Goal: Information Seeking & Learning: Learn about a topic

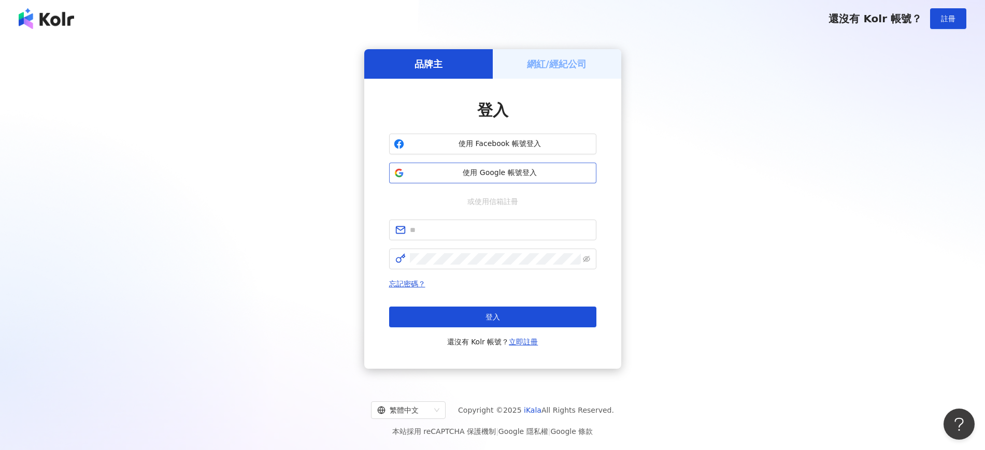
click at [563, 165] on div "使用 Facebook 帳號登入 使用 Google 帳號登入" at bounding box center [492, 159] width 207 height 50
click at [563, 166] on button "使用 Google 帳號登入" at bounding box center [492, 173] width 207 height 21
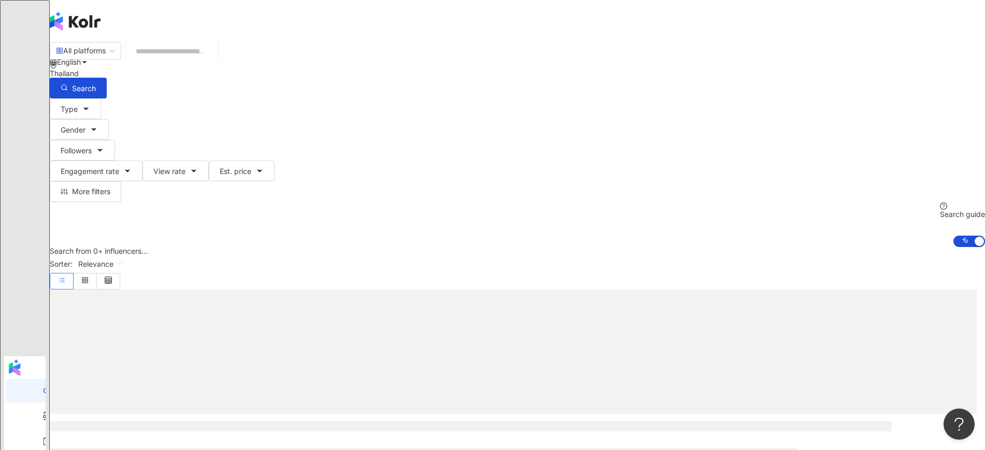
click at [214, 61] on input "search" at bounding box center [172, 51] width 84 height 20
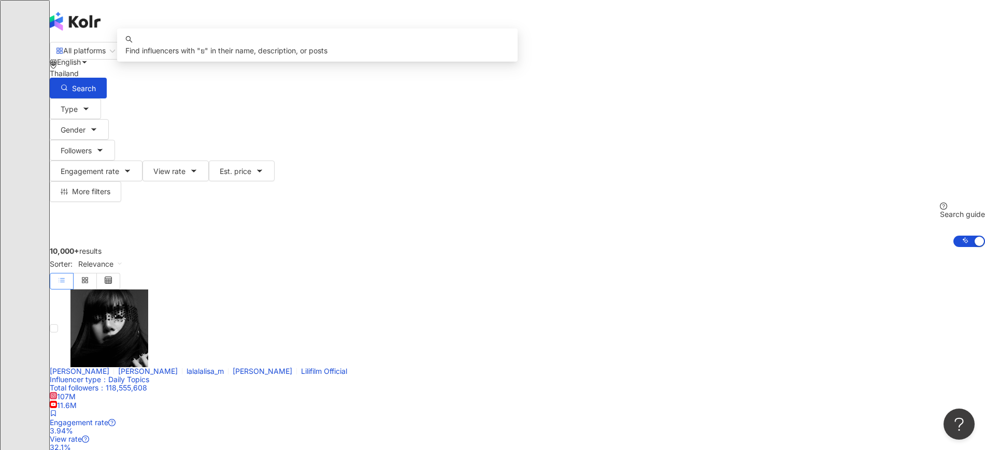
type input "*"
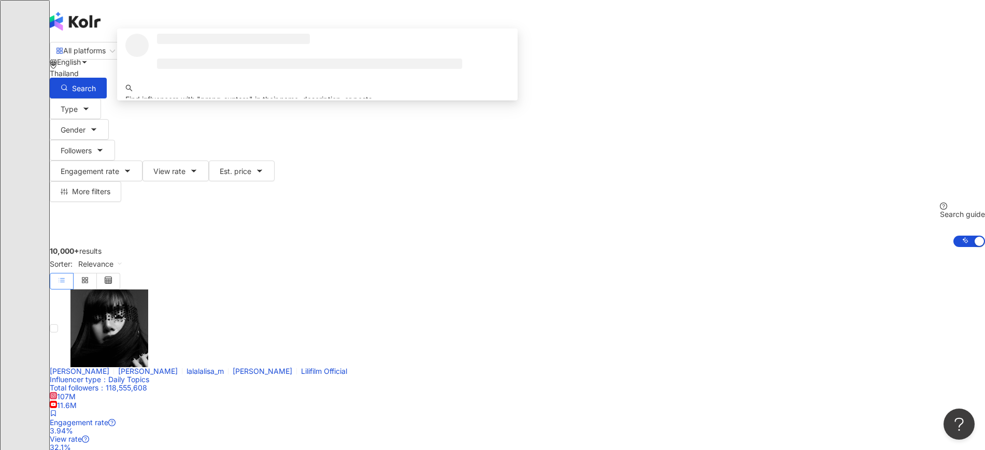
type input "**********"
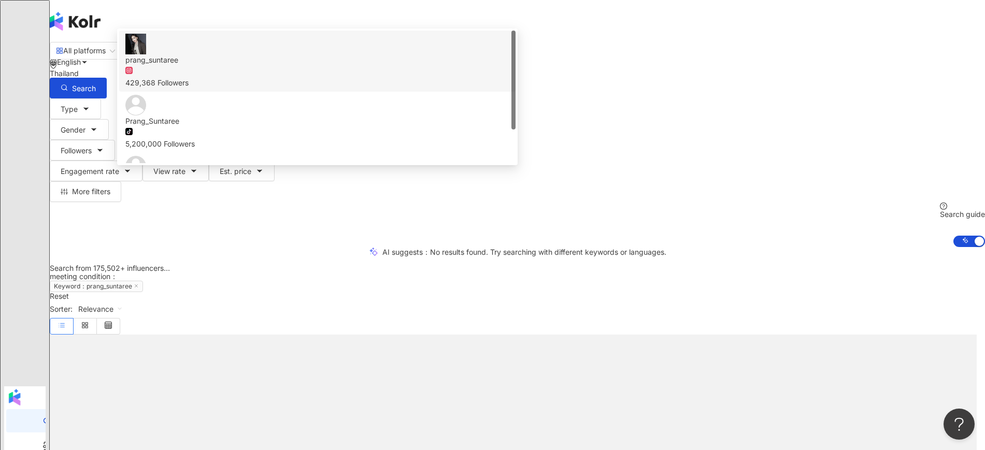
click at [408, 89] on div "429,368 Followers" at bounding box center [317, 77] width 384 height 23
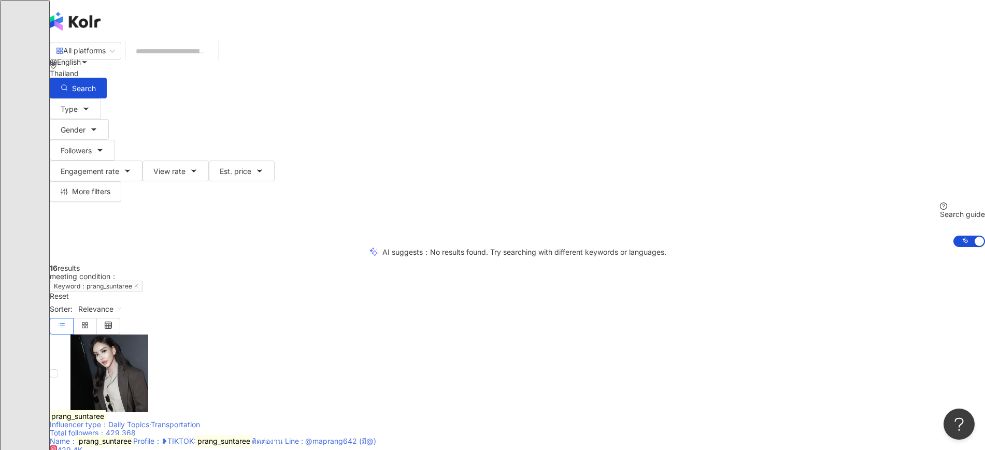
click at [106, 410] on mark "prang_suntaree" at bounding box center [78, 416] width 56 height 12
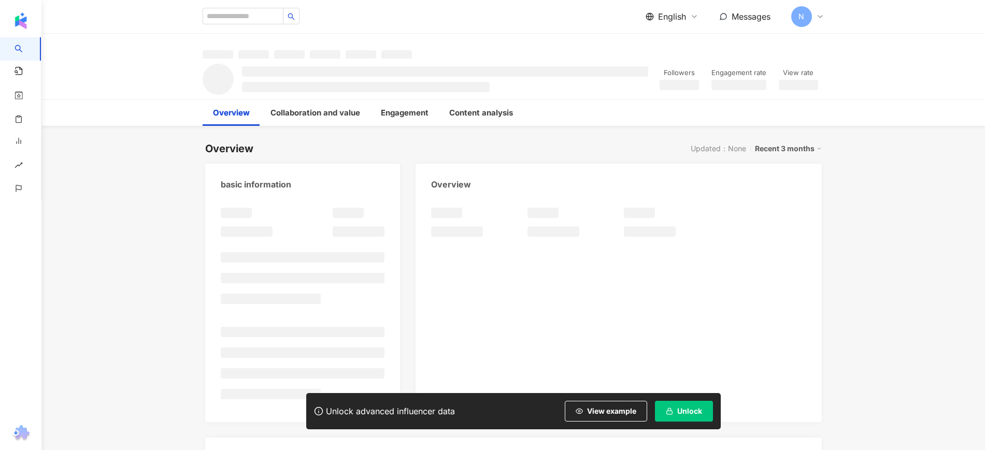
drag, startPoint x: 693, startPoint y: 413, endPoint x: 669, endPoint y: 386, distance: 37.1
click at [692, 413] on span "Unlock" at bounding box center [689, 411] width 25 height 8
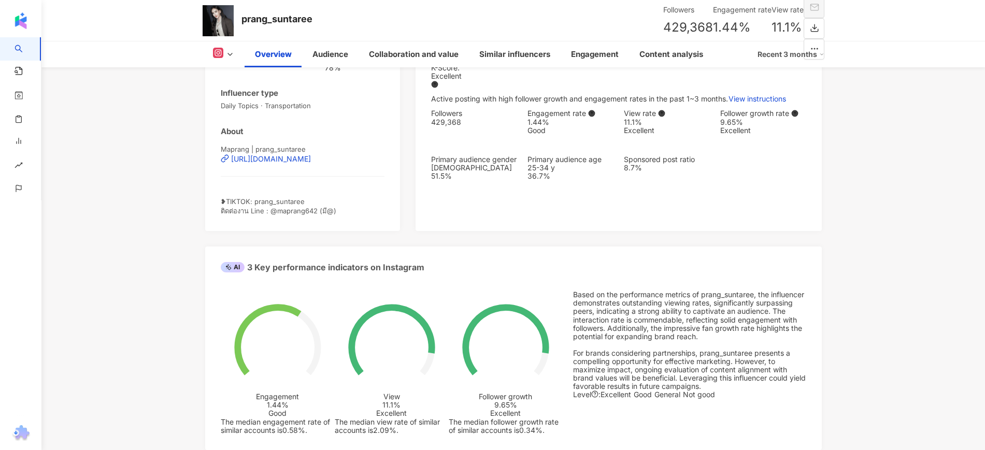
scroll to position [130, 0]
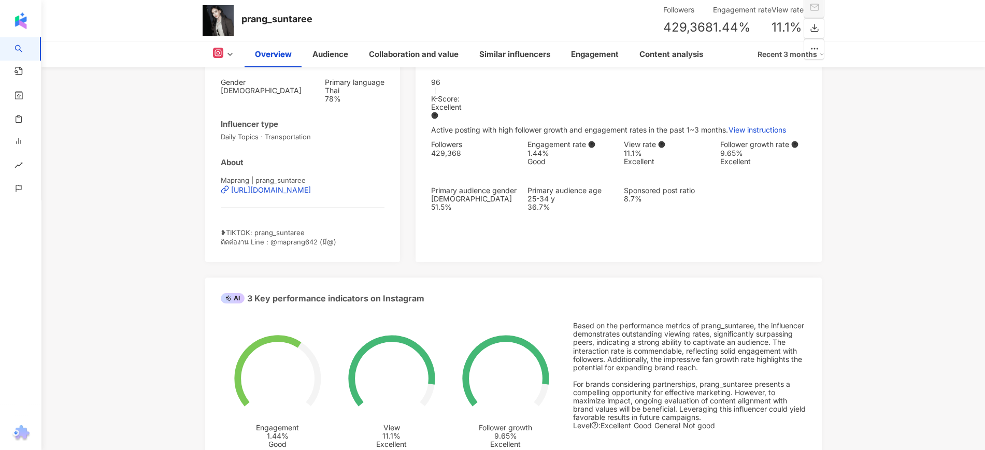
drag, startPoint x: 68, startPoint y: 274, endPoint x: 89, endPoint y: 275, distance: 20.2
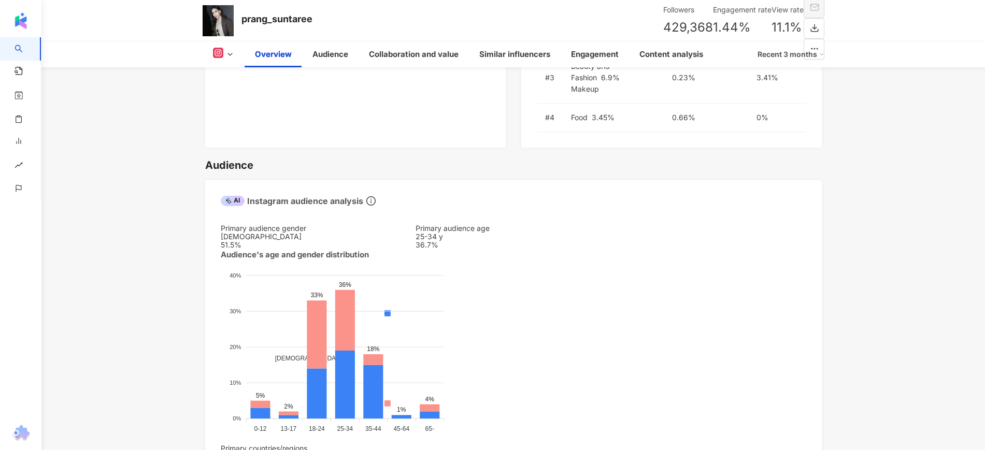
scroll to position [907, 0]
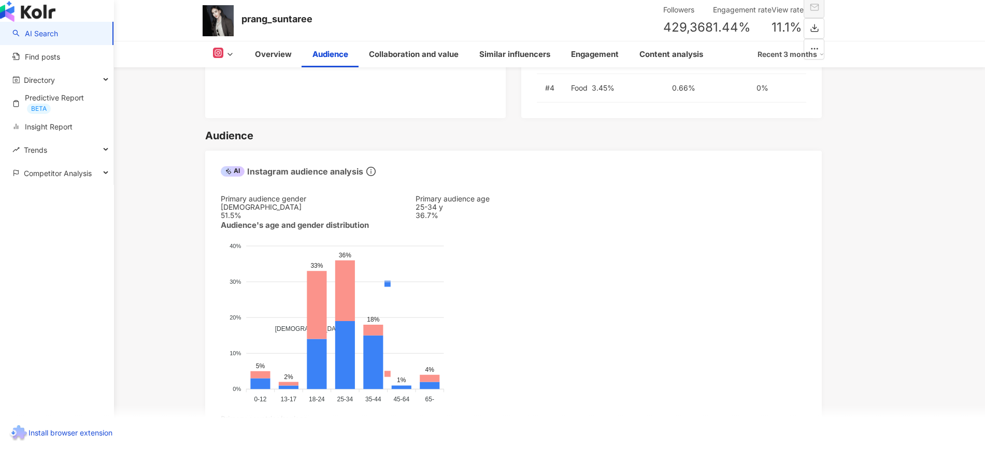
click at [85, 253] on div "button" at bounding box center [57, 219] width 114 height 68
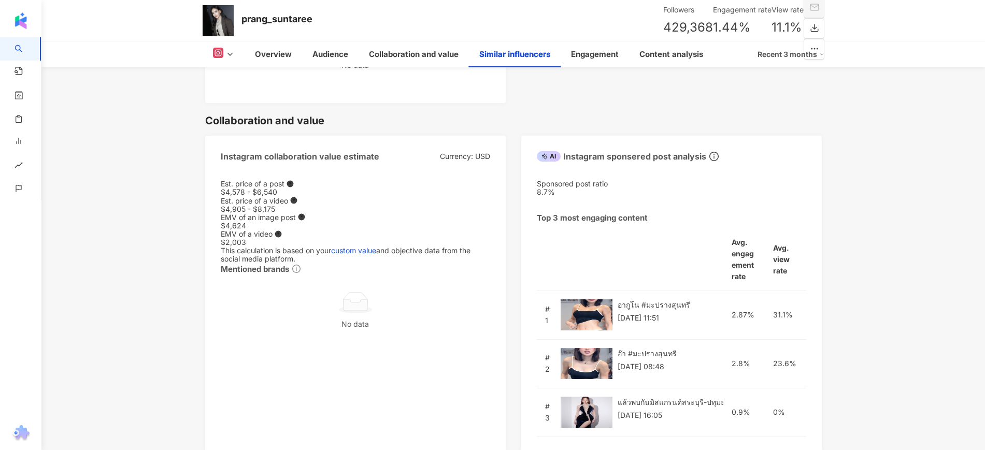
scroll to position [1527, 0]
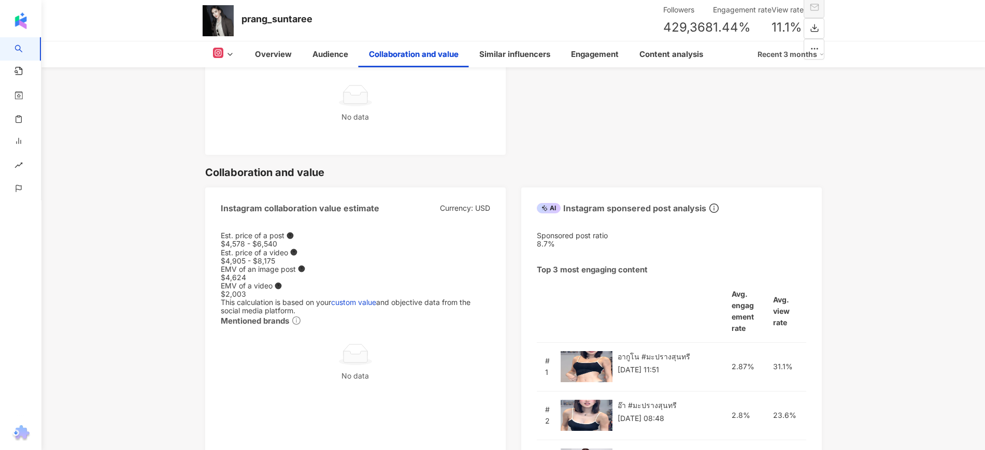
click at [224, 48] on div "Overview Audience Collaboration and value Similar influencers Engagement Conten…" at bounding box center [514, 54] width 622 height 26
click at [237, 52] on button at bounding box center [224, 54] width 42 height 13
drag, startPoint x: 167, startPoint y: 103, endPoint x: 27, endPoint y: 46, distance: 150.9
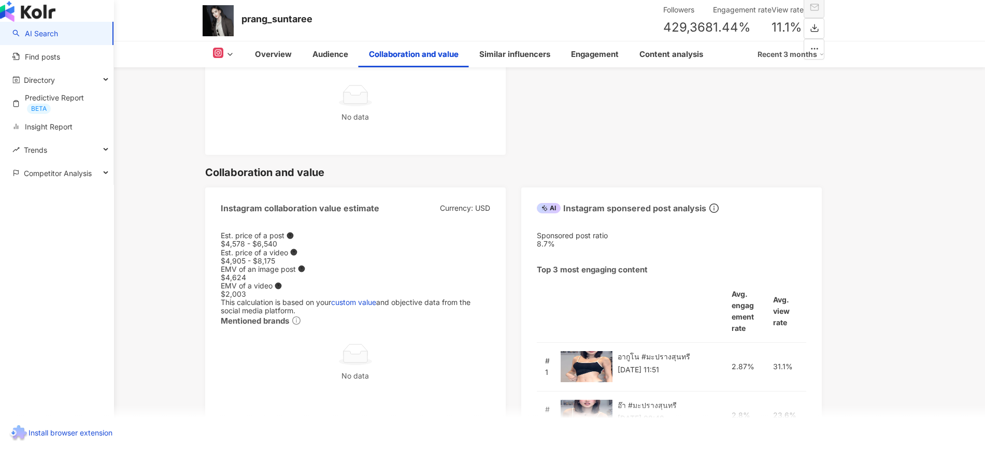
click at [25, 22] on div "button" at bounding box center [57, 11] width 114 height 22
click at [28, 39] on link "AI Search" at bounding box center [35, 33] width 46 height 10
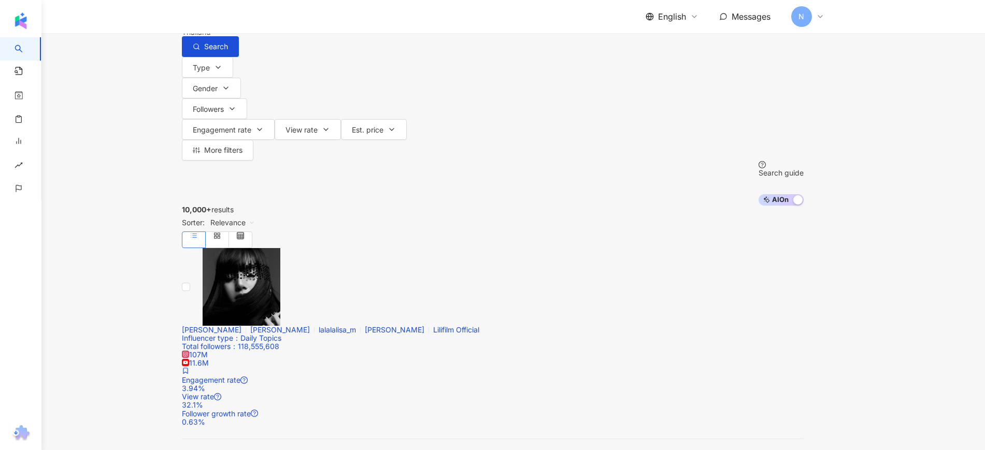
click at [346, 20] on input "search" at bounding box center [304, 10] width 84 height 20
type input "*"
type input "**********"
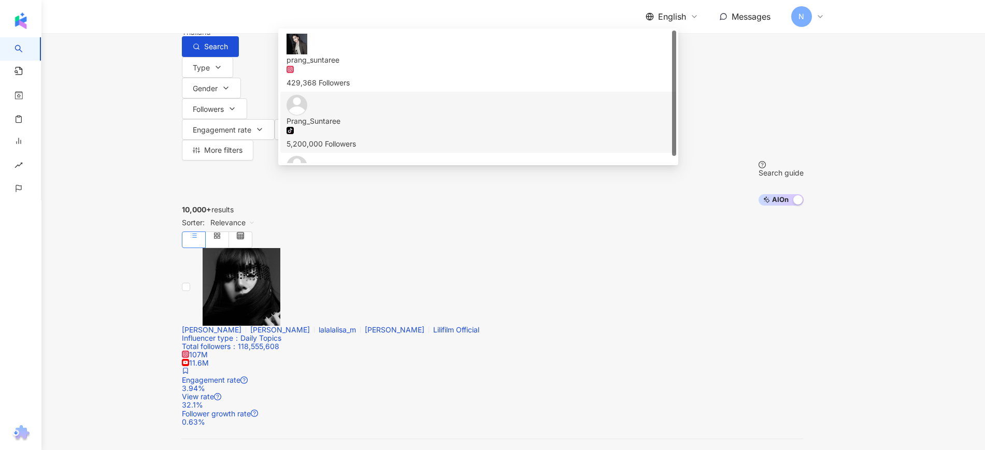
click at [471, 127] on span "Prang_Suntaree" at bounding box center [479, 121] width 384 height 11
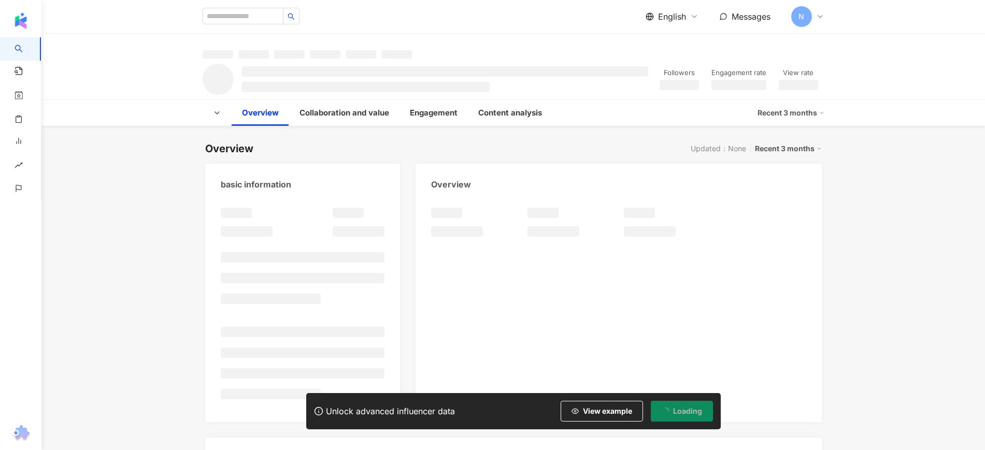
click at [698, 402] on button "Loading" at bounding box center [682, 411] width 62 height 21
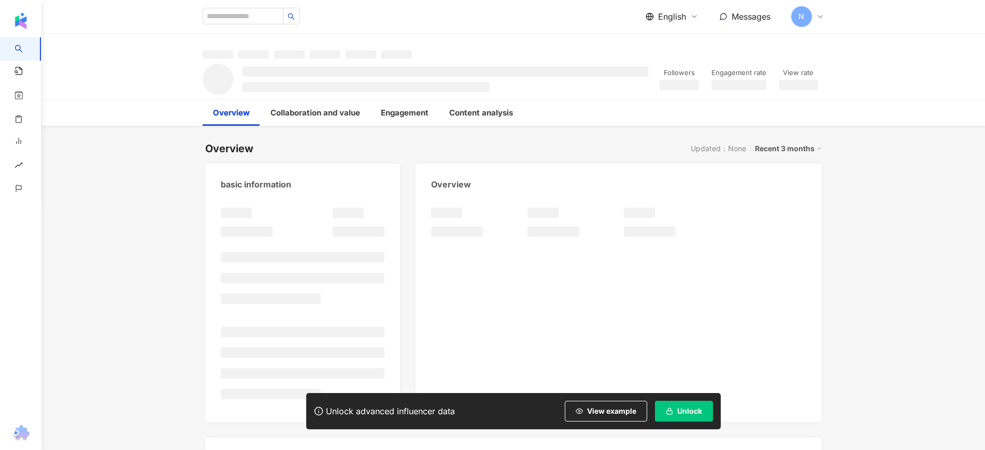
click at [684, 413] on span "Unlock" at bounding box center [689, 411] width 25 height 8
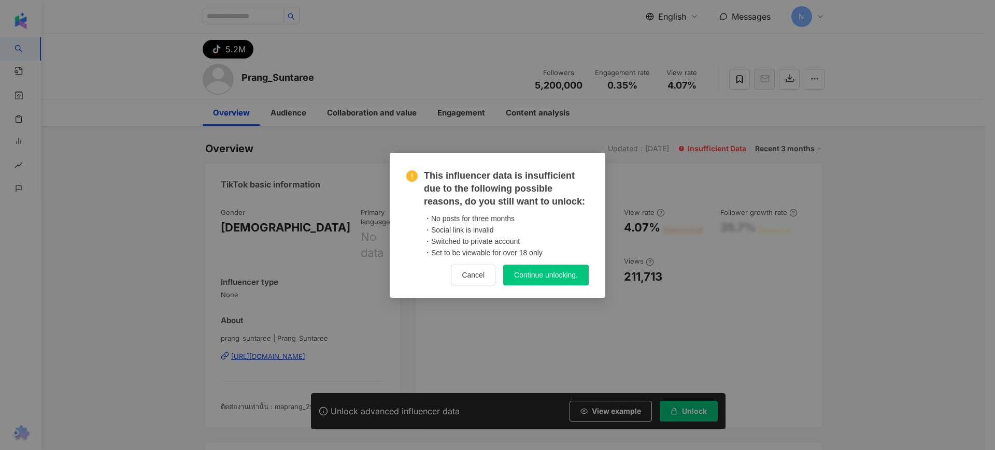
click at [574, 274] on span "Continue unlocking." at bounding box center [546, 274] width 64 height 8
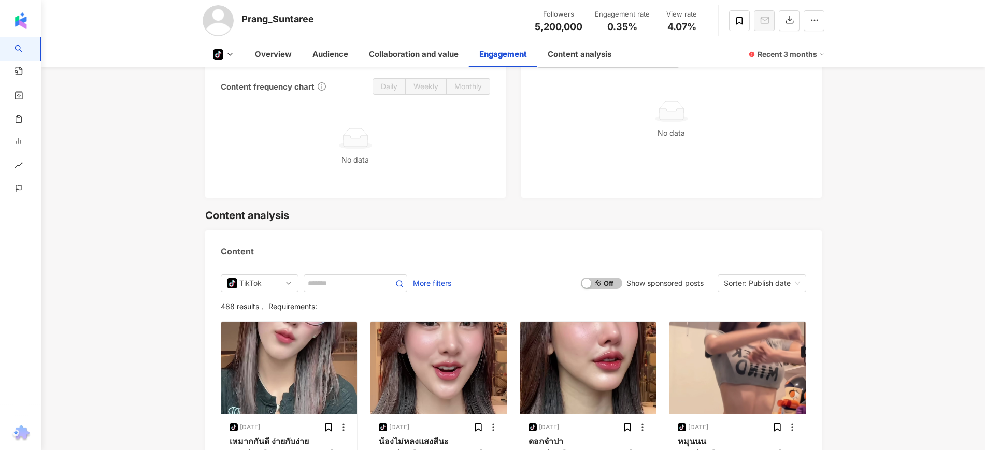
scroll to position [1510, 0]
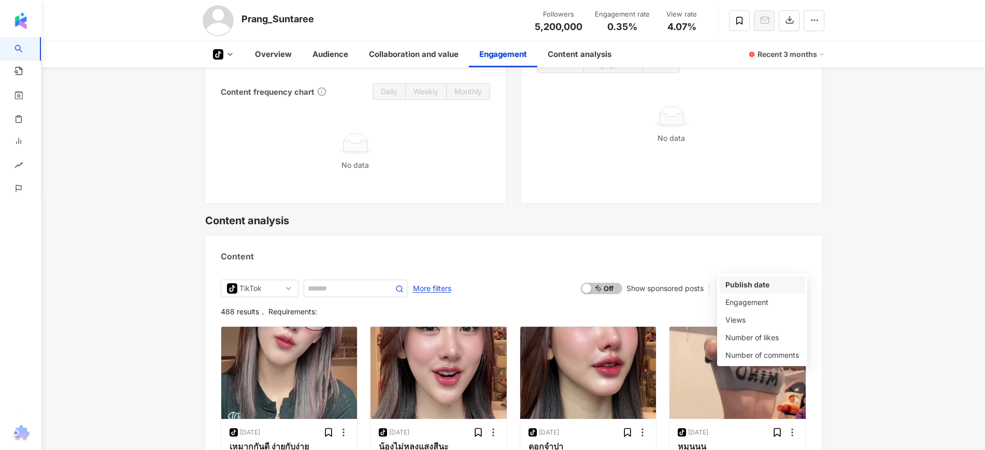
click at [784, 280] on div "Sorter: Publish date" at bounding box center [757, 288] width 67 height 17
click at [769, 296] on div "Engagement" at bounding box center [762, 303] width 86 height 18
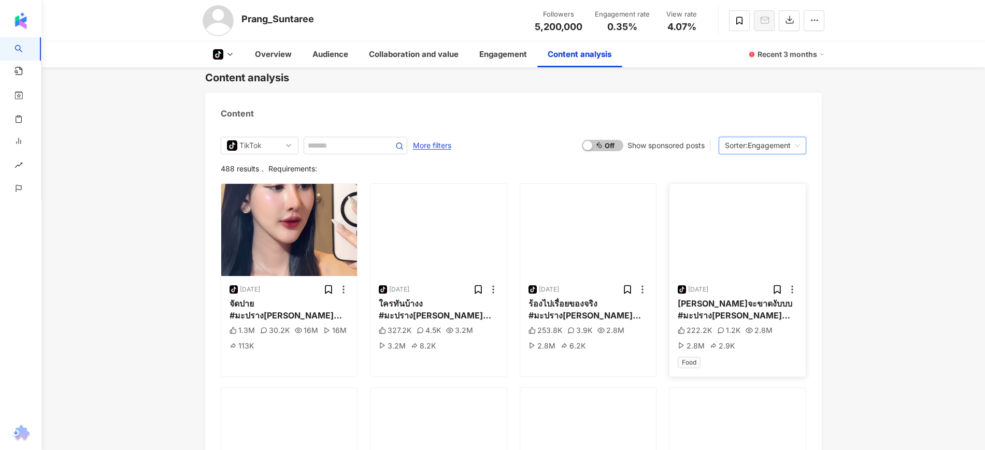
scroll to position [1718, 0]
